Goal: Information Seeking & Learning: Learn about a topic

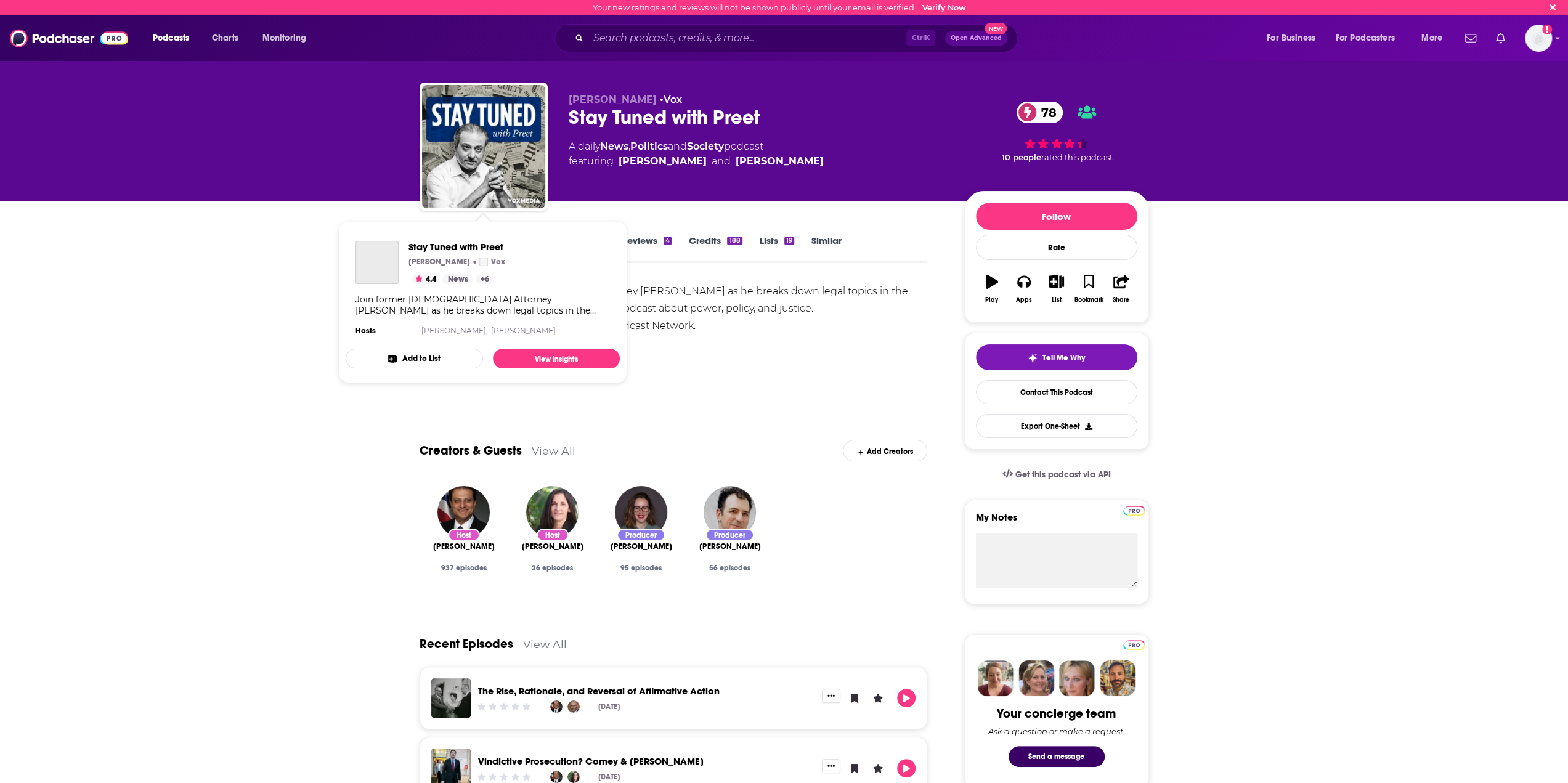
click at [494, 213] on span "Stay Tuned with Preet [PERSON_NAME] Vox 4.4 News + 6 Join former [DEMOGRAPHIC_D…" at bounding box center [483, 302] width 289 height 177
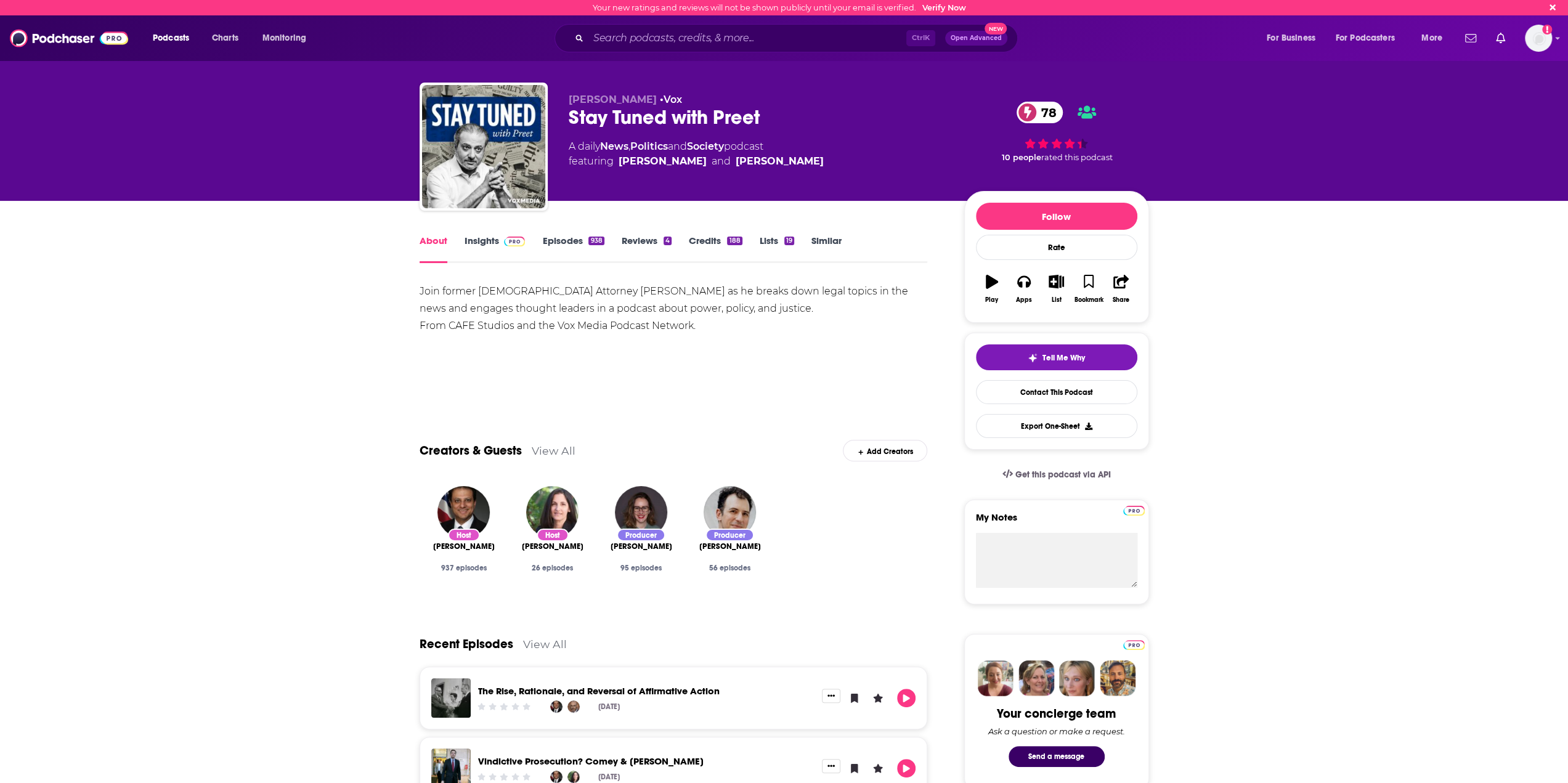
click at [510, 242] on img at bounding box center [515, 241] width 22 height 10
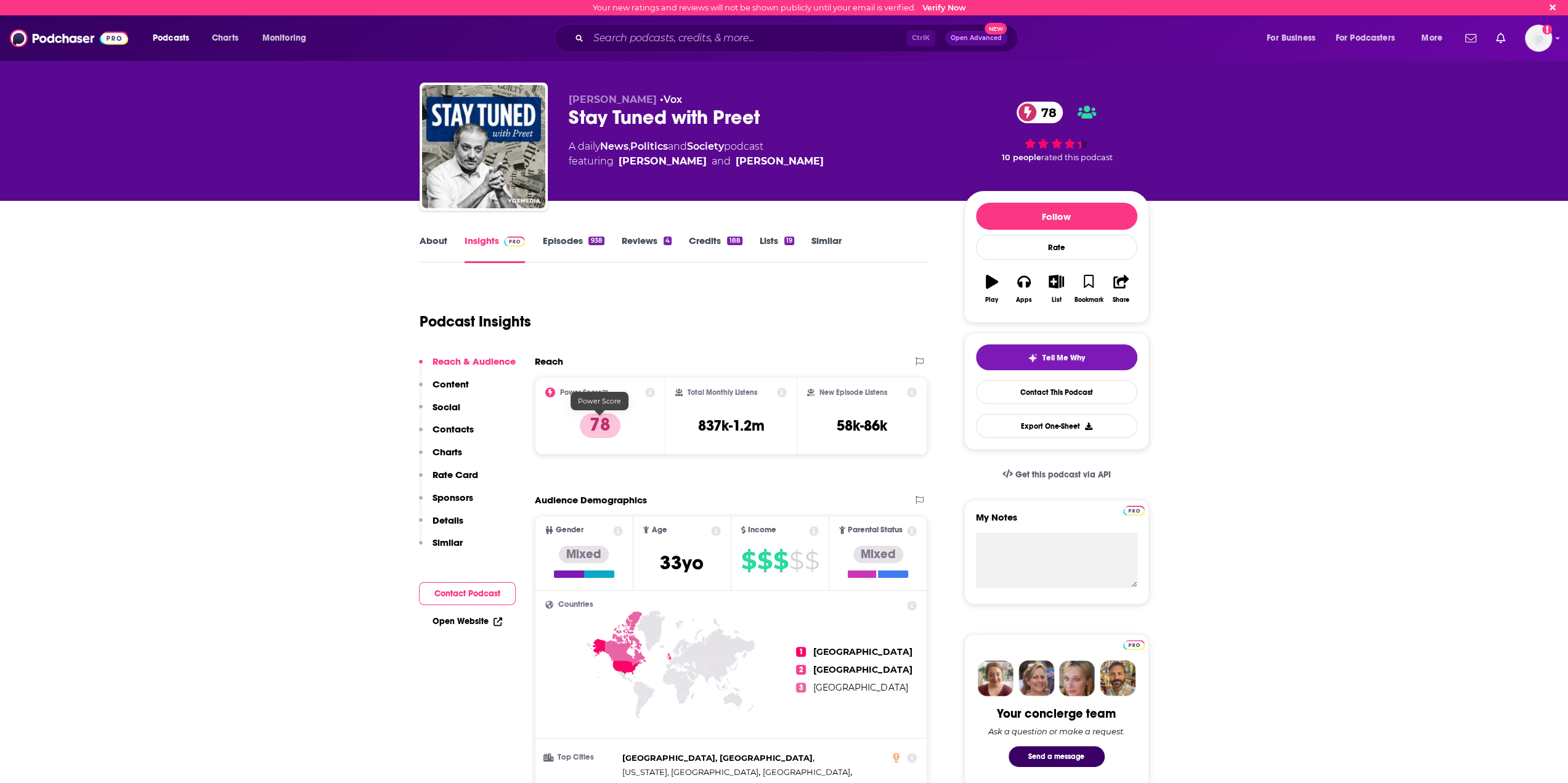
scroll to position [20, 0]
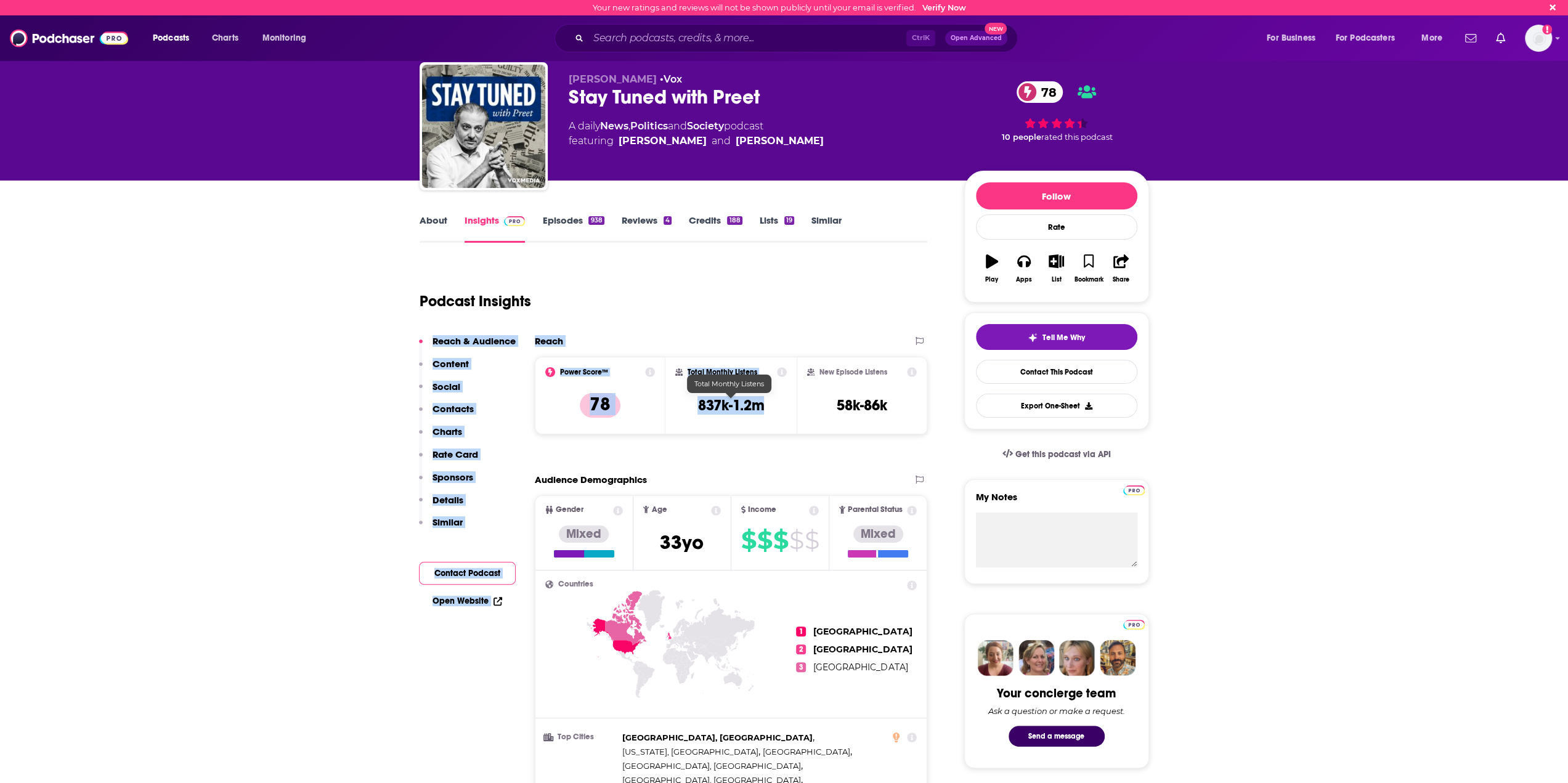
drag, startPoint x: 764, startPoint y: 406, endPoint x: 711, endPoint y: 315, distance: 105.3
click at [726, 296] on div "Podcast Insights" at bounding box center [669, 294] width 499 height 63
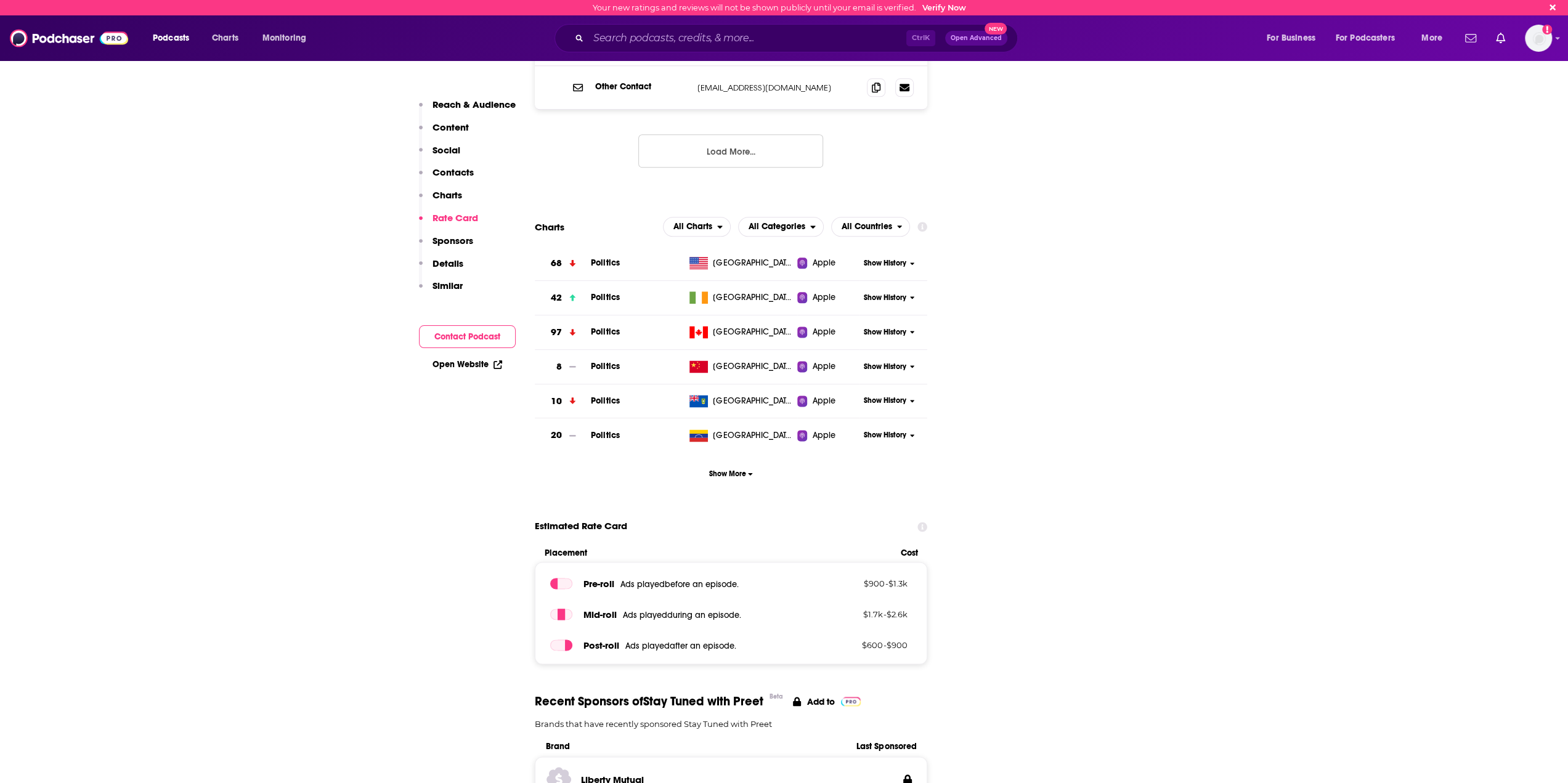
scroll to position [1399, 0]
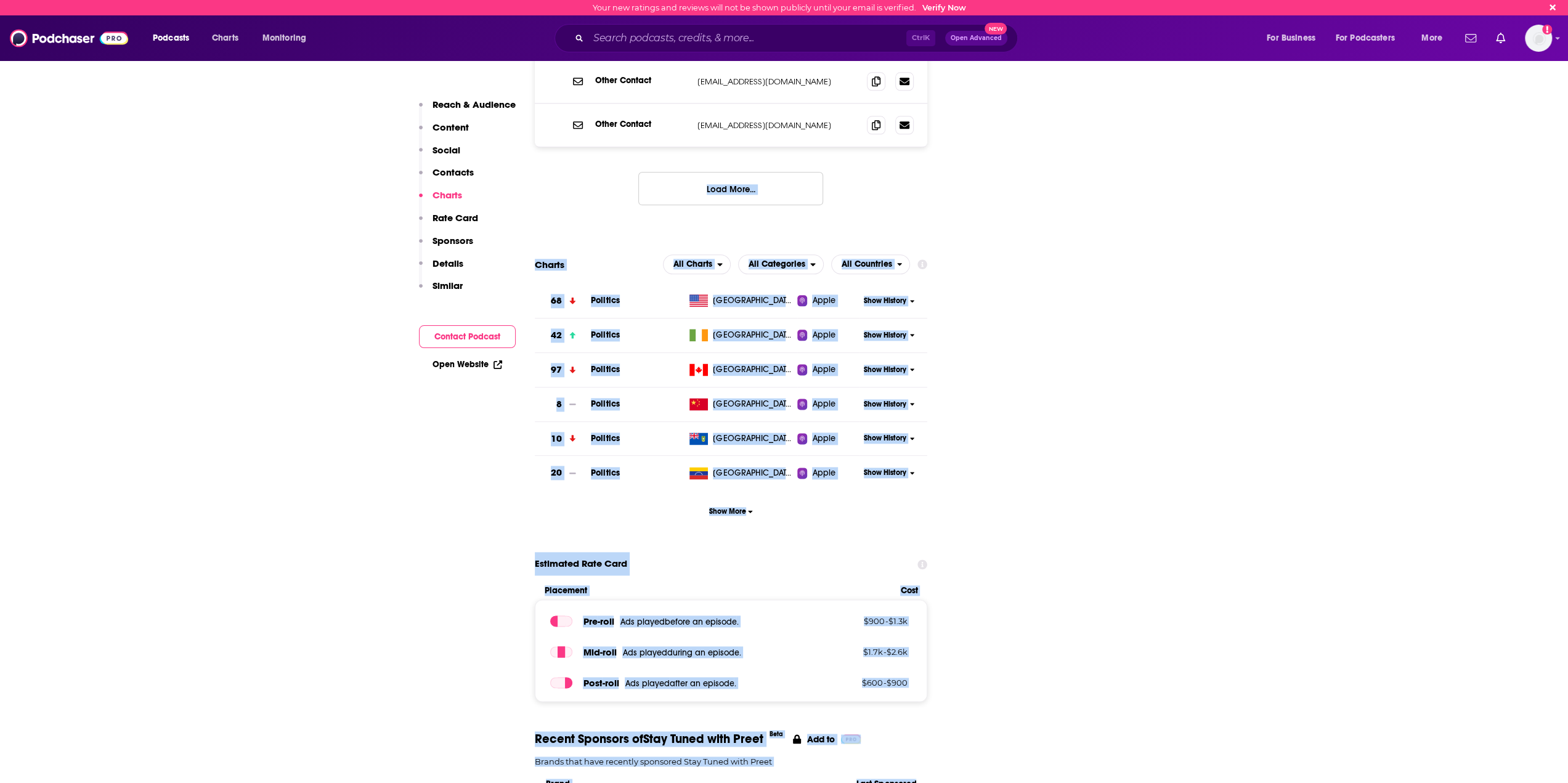
drag, startPoint x: 958, startPoint y: 711, endPoint x: 895, endPoint y: 149, distance: 565.5
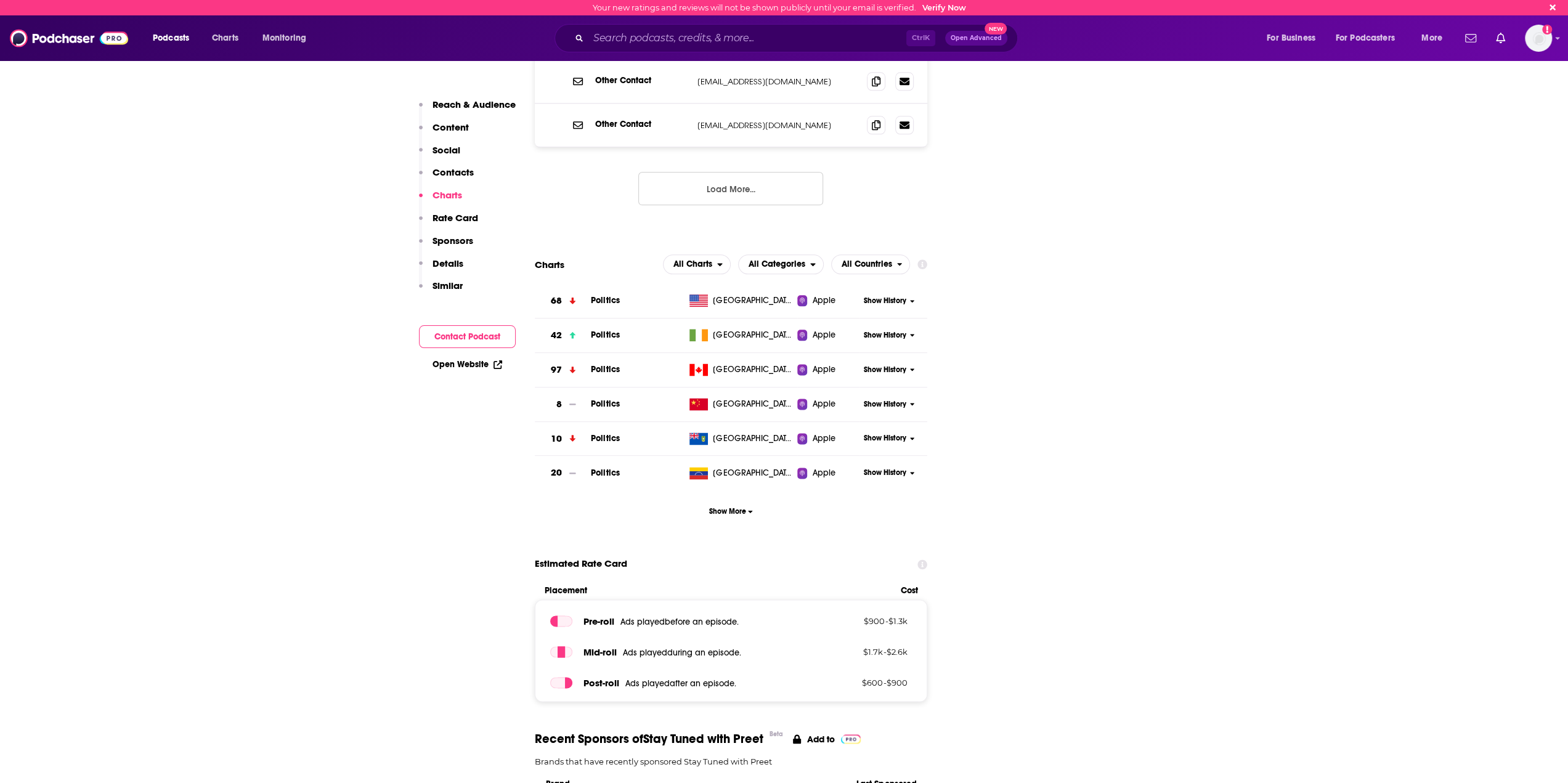
drag, startPoint x: 895, startPoint y: 149, endPoint x: 896, endPoint y: 164, distance: 15.0
click at [896, 164] on div "Other Contact [EMAIL_ADDRESS][DOMAIN_NAME] [EMAIL_ADDRESS][DOMAIN_NAME] Other C…" at bounding box center [731, 71] width 393 height 307
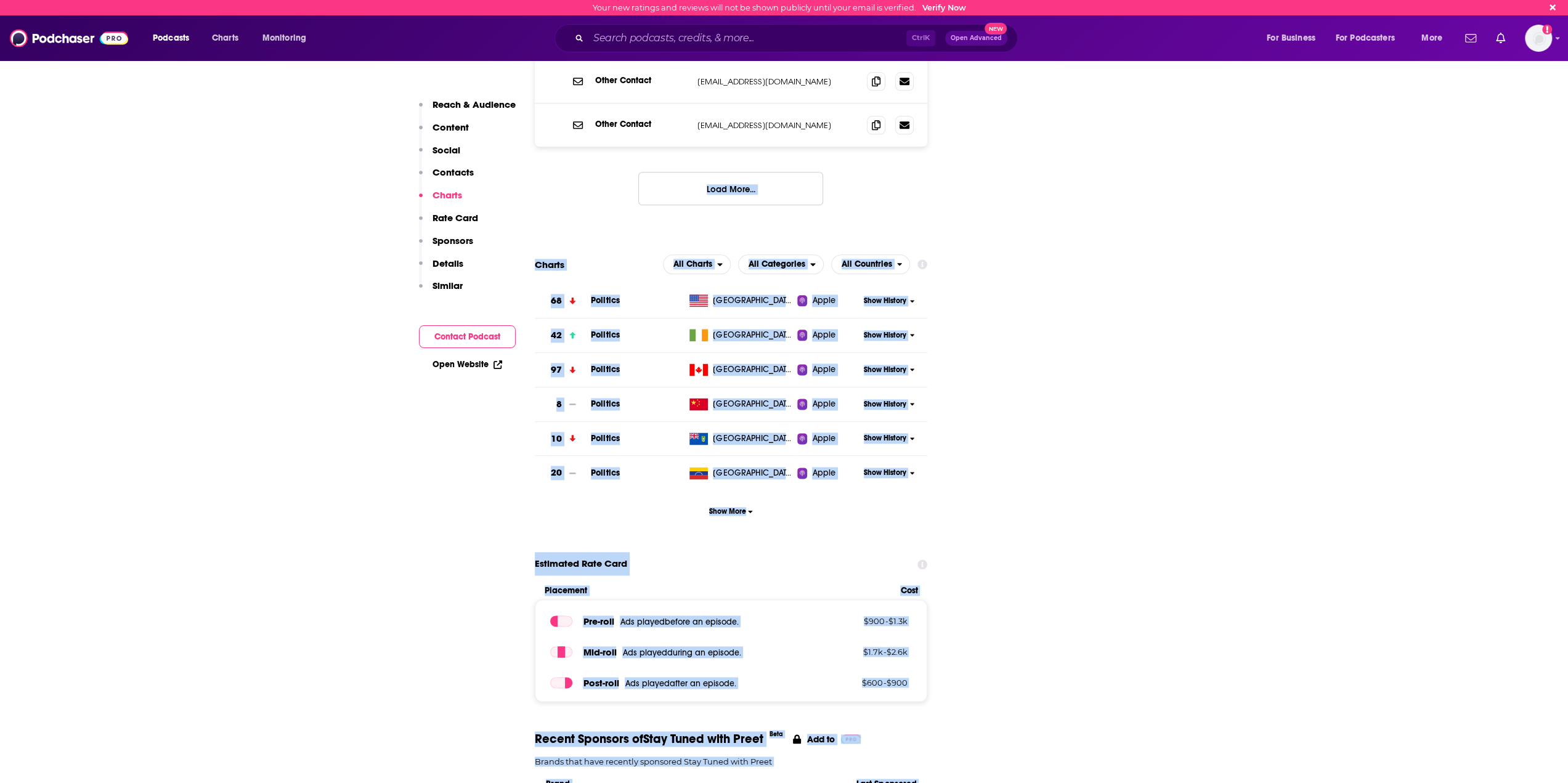
drag, startPoint x: 896, startPoint y: 164, endPoint x: 968, endPoint y: 676, distance: 517.0
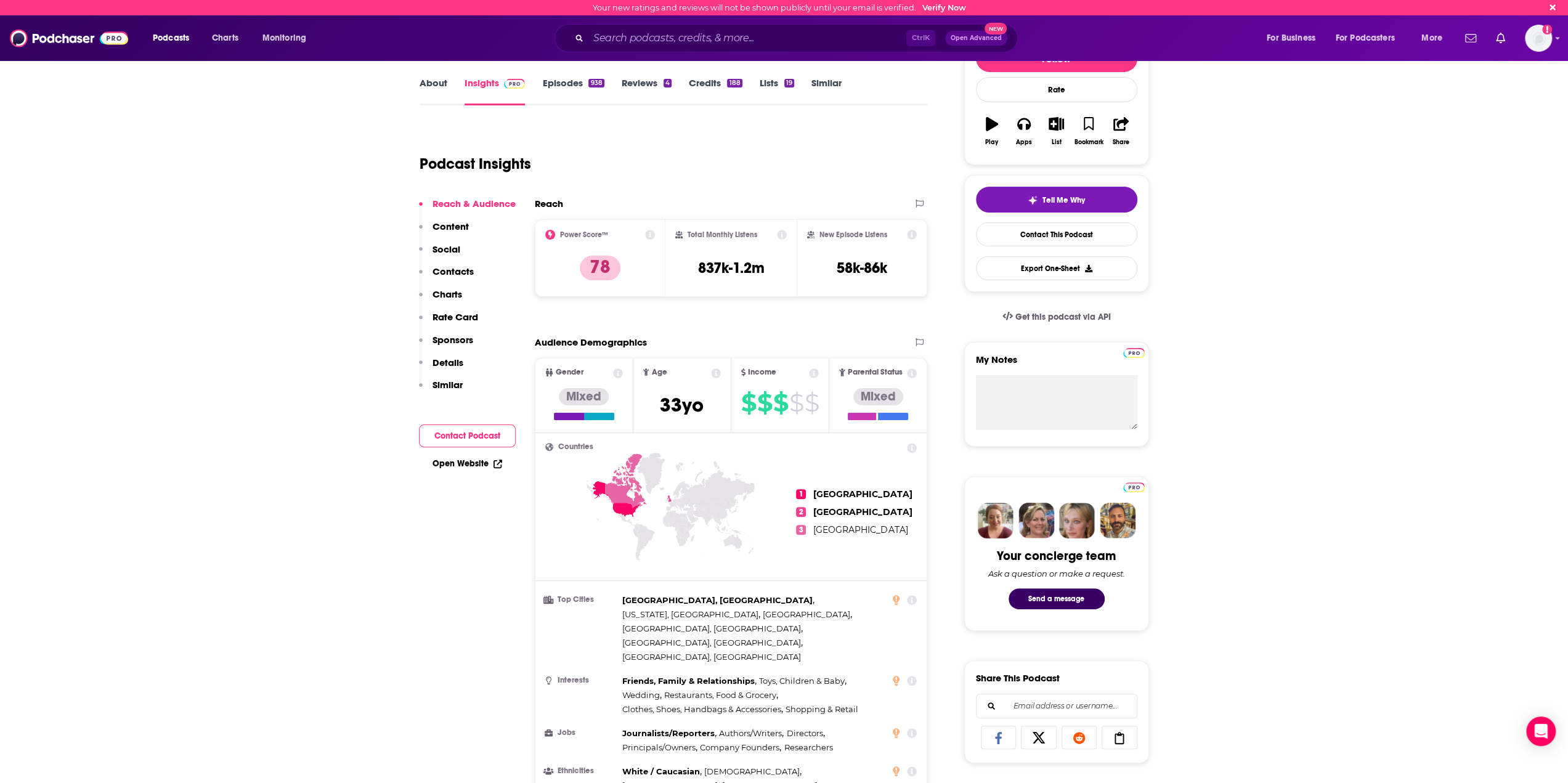
scroll to position [0, 0]
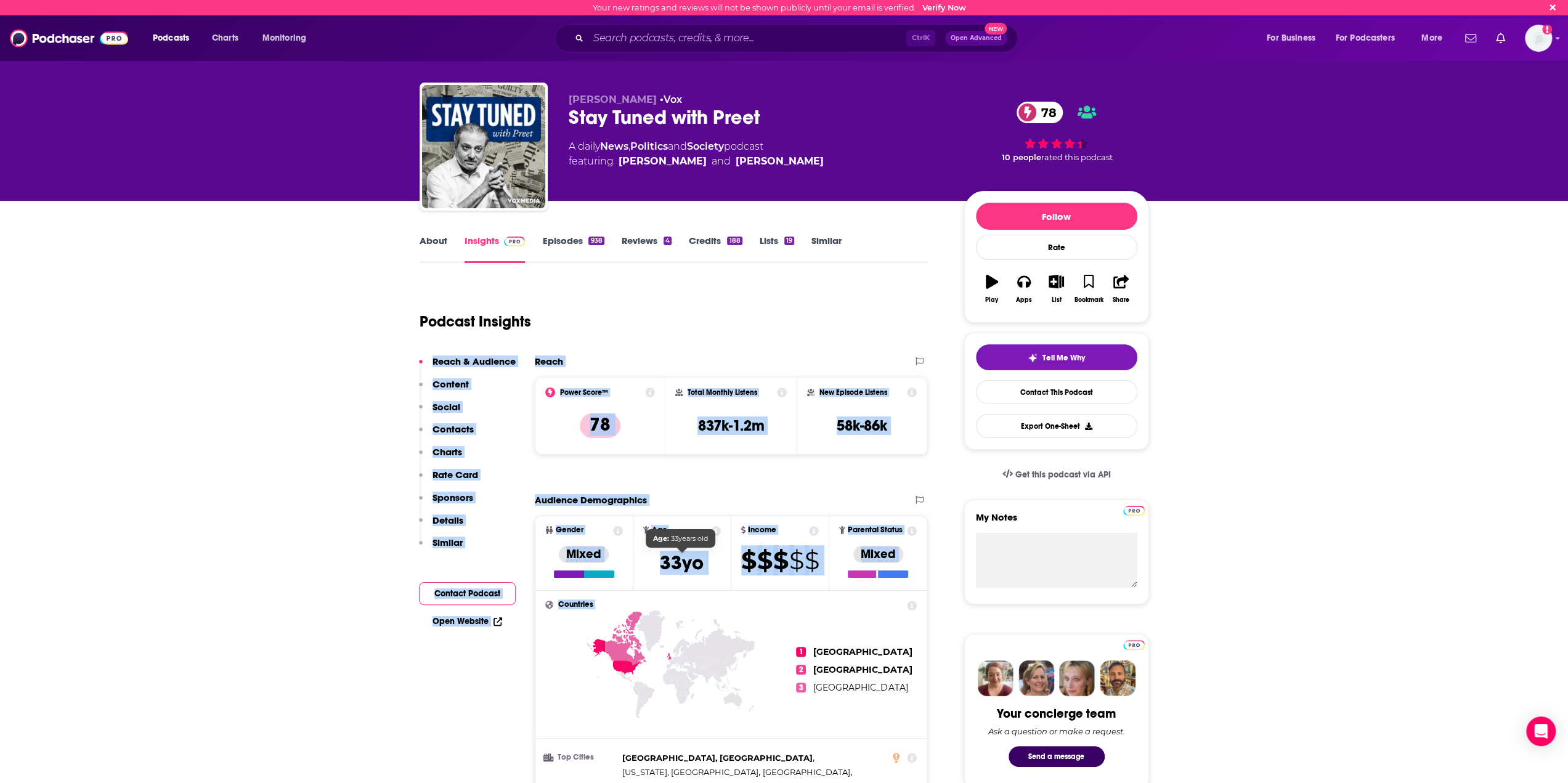
drag, startPoint x: 671, startPoint y: 342, endPoint x: 711, endPoint y: 628, distance: 288.8
drag, startPoint x: 921, startPoint y: 465, endPoint x: 853, endPoint y: 323, distance: 157.4
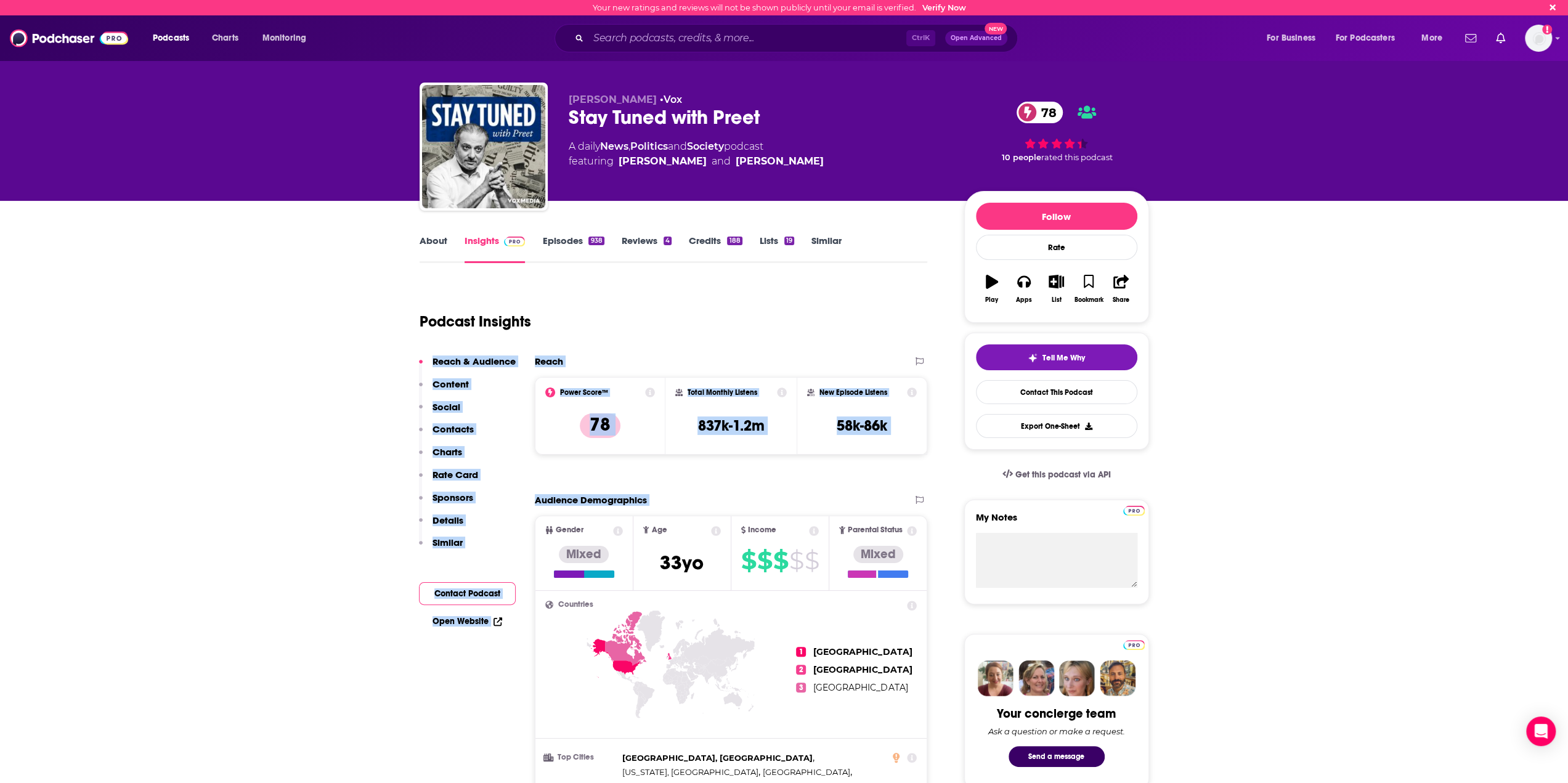
click at [853, 323] on div "Podcast Insights" at bounding box center [669, 314] width 499 height 63
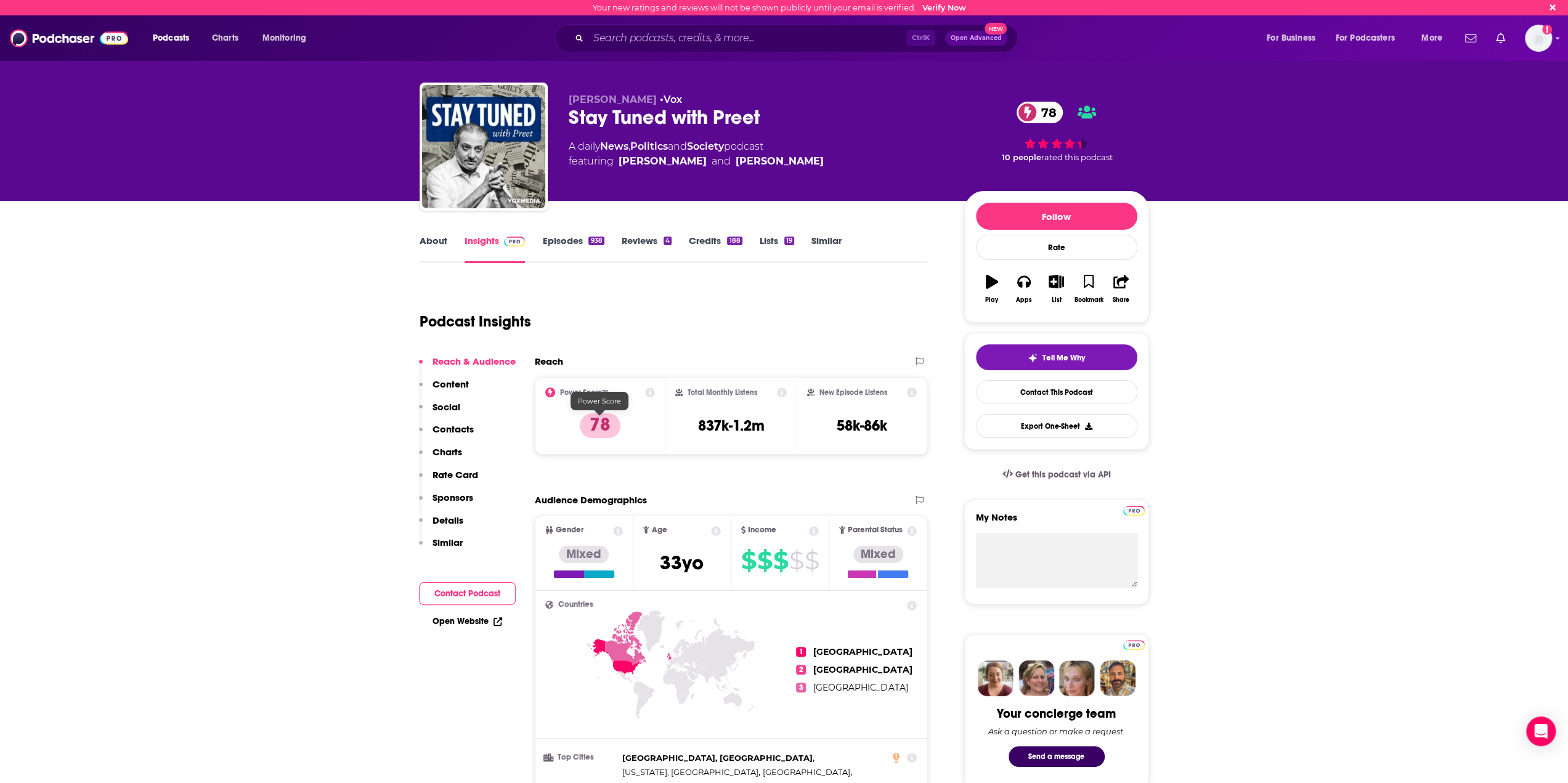
click at [613, 424] on p "78" at bounding box center [600, 426] width 41 height 25
click at [912, 394] on icon at bounding box center [912, 392] width 10 height 10
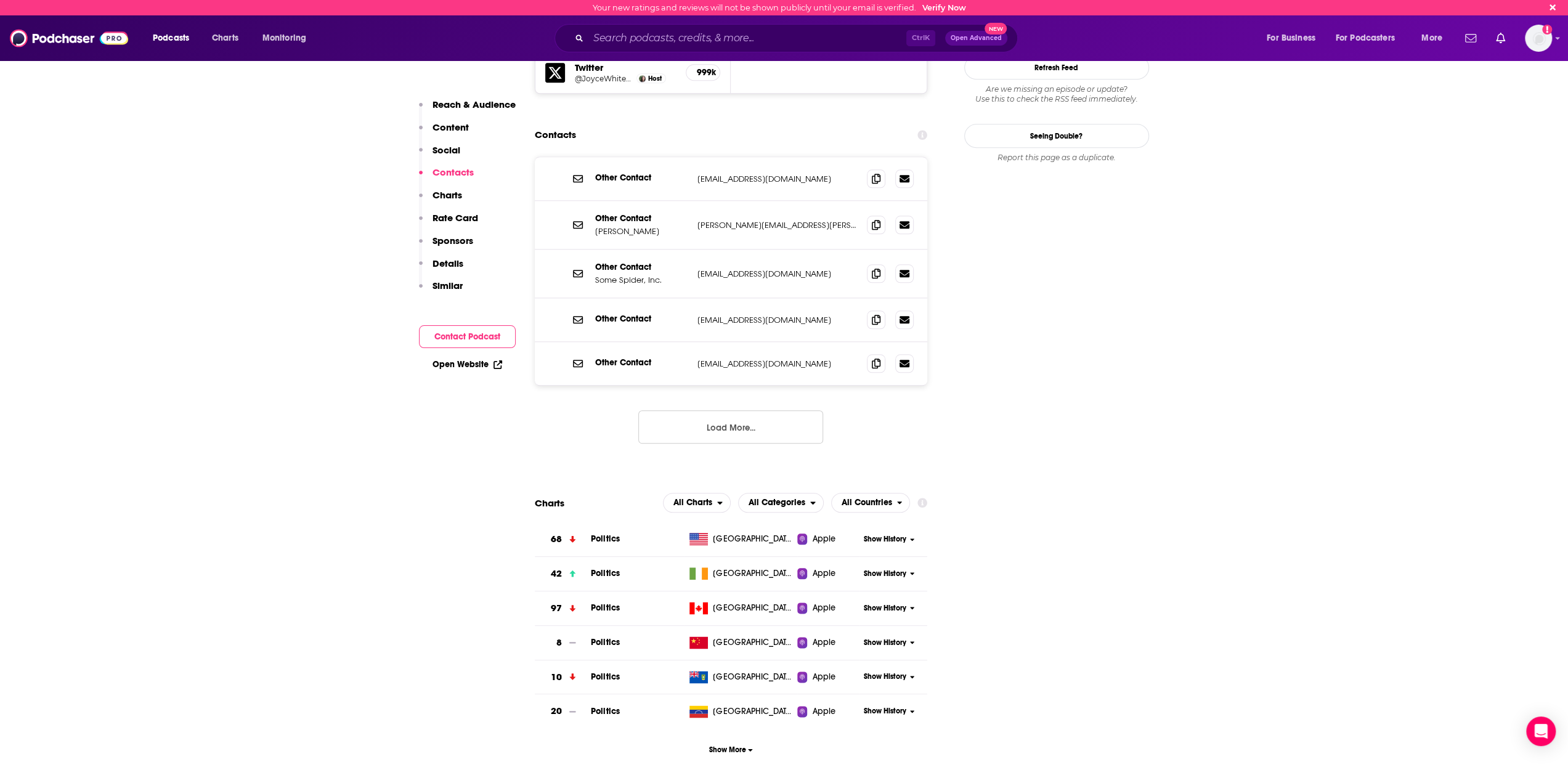
scroll to position [1191, 0]
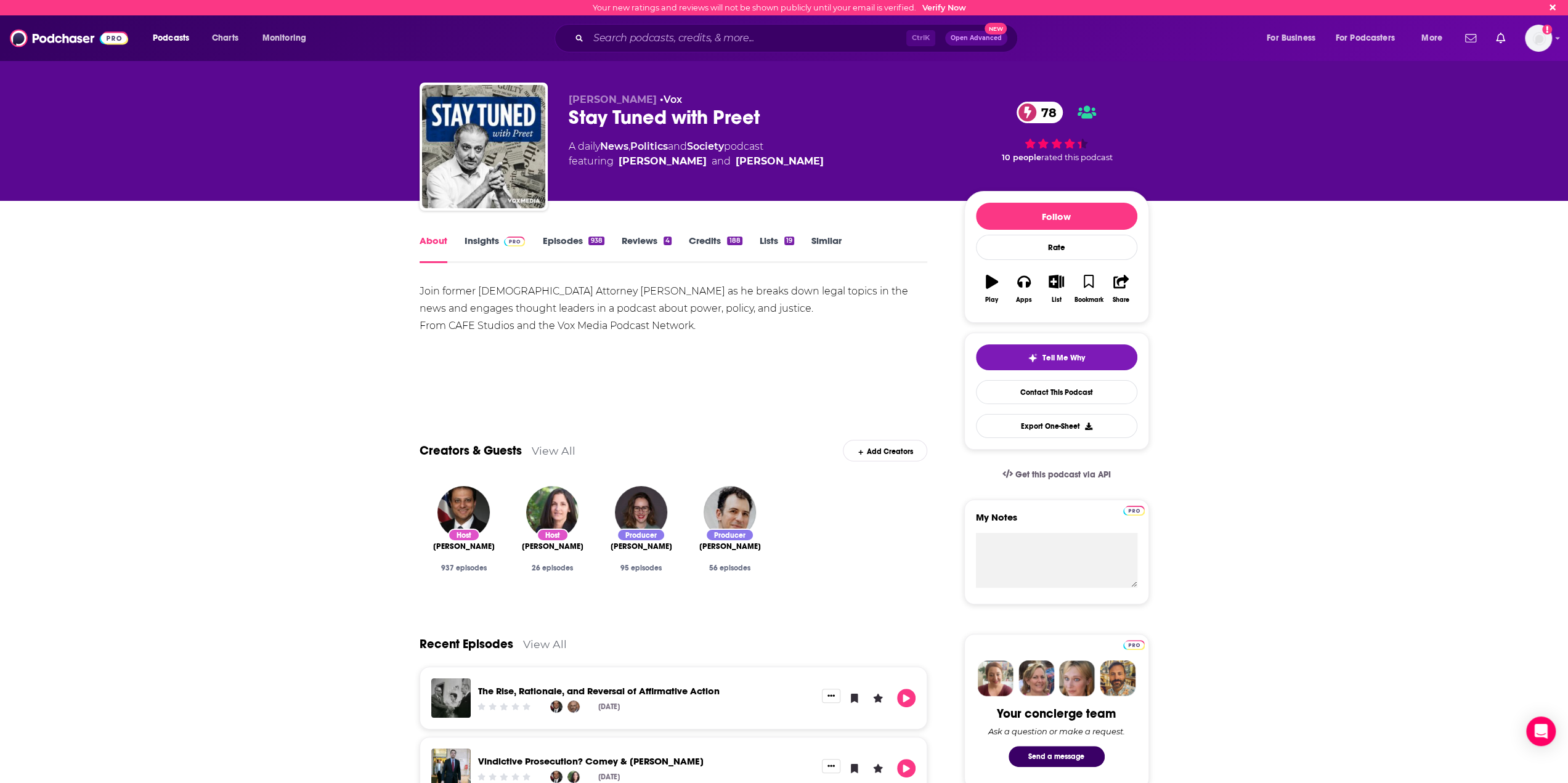
scroll to position [225, 0]
